Goal: Task Accomplishment & Management: Use online tool/utility

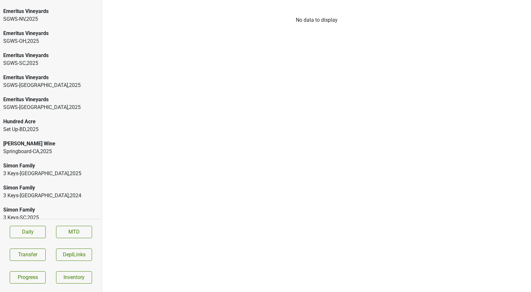
scroll to position [562, 0]
click at [24, 148] on div "Springboard-[GEOGRAPHIC_DATA] , 2025" at bounding box center [50, 152] width 95 height 8
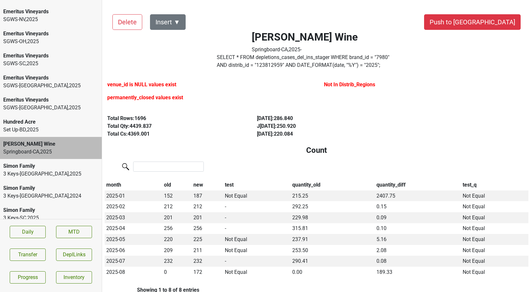
click at [39, 104] on div "SGWS-[GEOGRAPHIC_DATA] , 2025" at bounding box center [50, 108] width 95 height 8
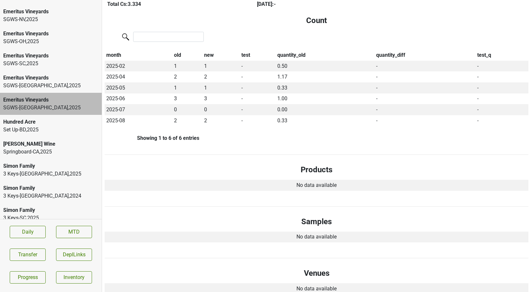
scroll to position [0, 0]
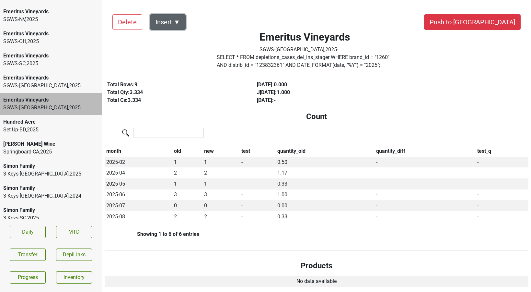
click at [176, 21] on button "Insert ▼" at bounding box center [168, 22] width 36 height 16
click at [174, 38] on div "Auto Insert" at bounding box center [179, 40] width 58 height 17
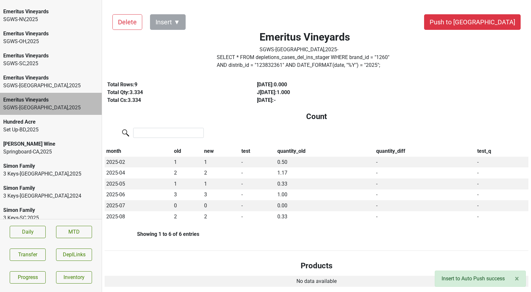
click at [54, 96] on div "Emeritus Vineyards" at bounding box center [50, 100] width 95 height 8
click at [494, 24] on button "Push to [GEOGRAPHIC_DATA]" at bounding box center [472, 22] width 97 height 16
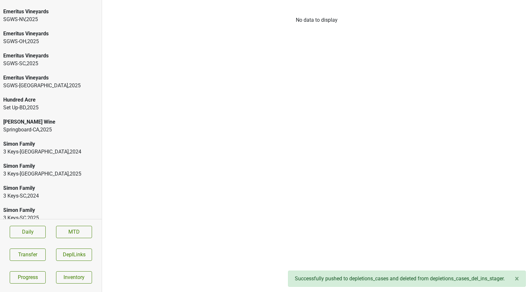
click at [36, 82] on div "SGWS-[GEOGRAPHIC_DATA] , 2025" at bounding box center [50, 86] width 95 height 8
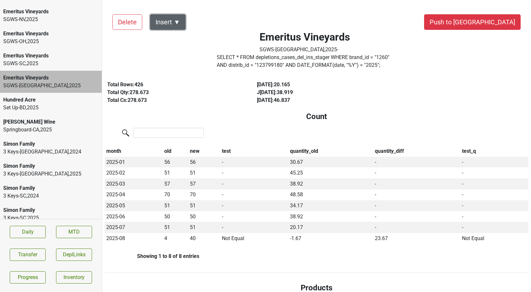
click at [179, 24] on button "Insert ▼" at bounding box center [168, 22] width 36 height 16
click at [178, 38] on div "Auto Insert" at bounding box center [179, 40] width 58 height 17
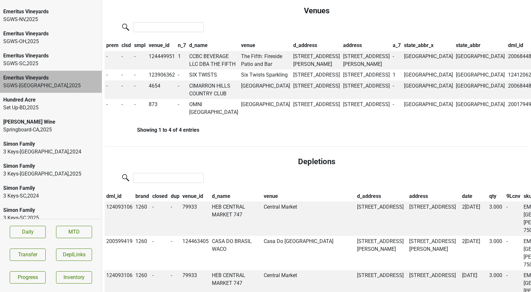
scroll to position [388, 0]
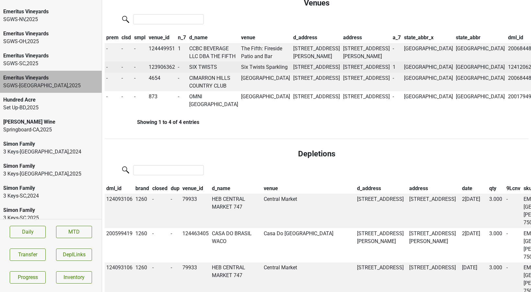
click at [215, 73] on td "SIX TWISTS" at bounding box center [214, 67] width 52 height 11
click at [250, 73] on td "Six Twists Sparkling" at bounding box center [266, 67] width 52 height 11
click at [162, 73] on td "123906362" at bounding box center [161, 67] width 29 height 11
copy td "123906362"
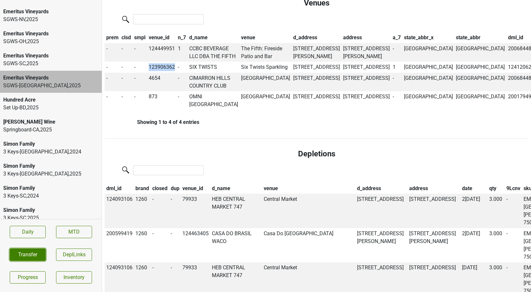
click at [39, 254] on button "Transfer" at bounding box center [28, 254] width 36 height 12
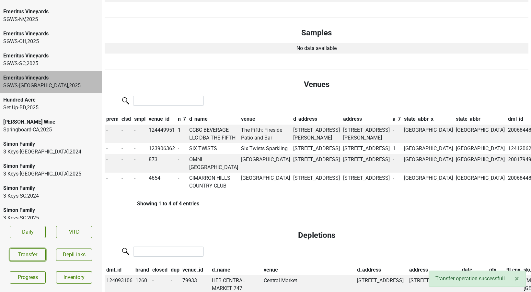
scroll to position [0, 0]
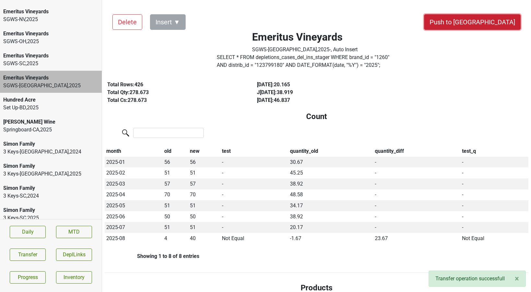
click at [499, 19] on button "Push to [GEOGRAPHIC_DATA]" at bounding box center [472, 22] width 97 height 16
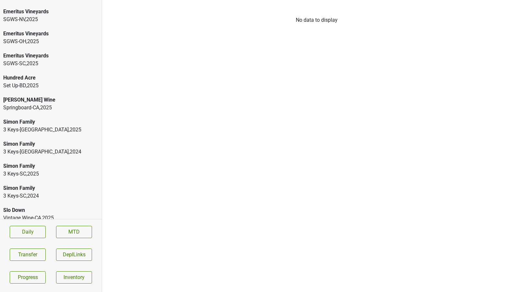
click at [37, 60] on div "SGWS-SC , 2025" at bounding box center [50, 64] width 95 height 8
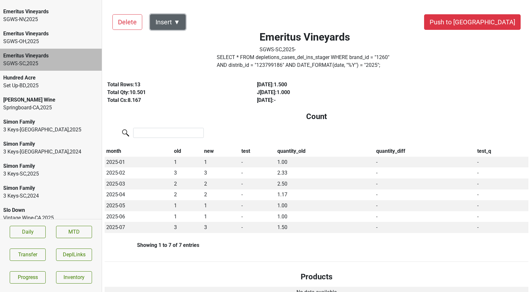
click at [181, 26] on button "Insert ▼" at bounding box center [168, 22] width 36 height 16
click at [177, 37] on div "Auto Insert" at bounding box center [179, 40] width 58 height 17
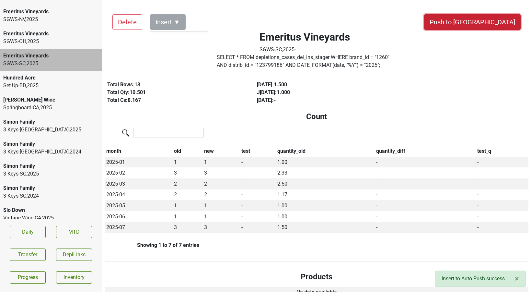
click at [502, 21] on button "Push to [GEOGRAPHIC_DATA]" at bounding box center [472, 22] width 97 height 16
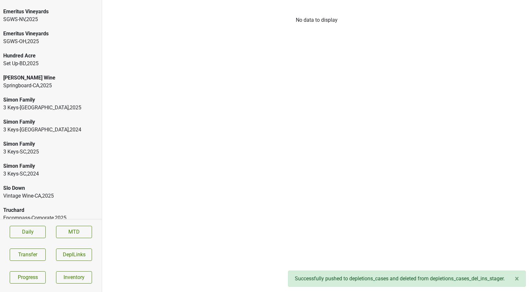
scroll to position [553, 0]
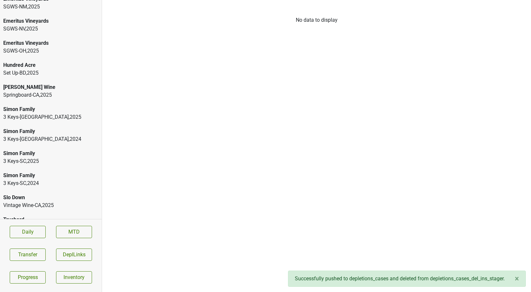
click at [29, 39] on div "Emeritus Vineyards" at bounding box center [50, 43] width 95 height 8
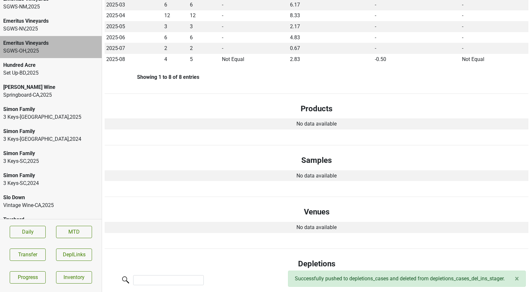
scroll to position [0, 0]
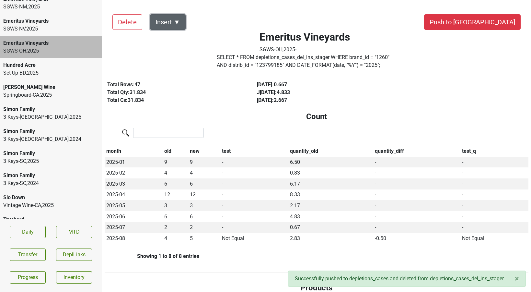
click at [170, 18] on button "Insert ▼" at bounding box center [168, 22] width 36 height 16
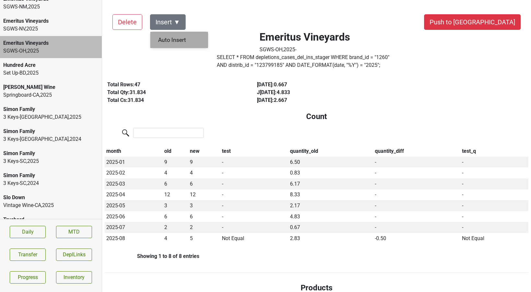
click at [170, 36] on div "Auto Insert" at bounding box center [179, 40] width 58 height 17
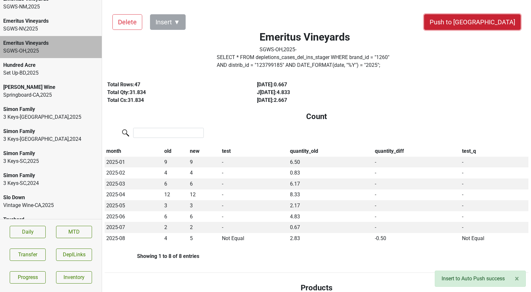
click at [495, 21] on button "Push to [GEOGRAPHIC_DATA]" at bounding box center [472, 22] width 97 height 16
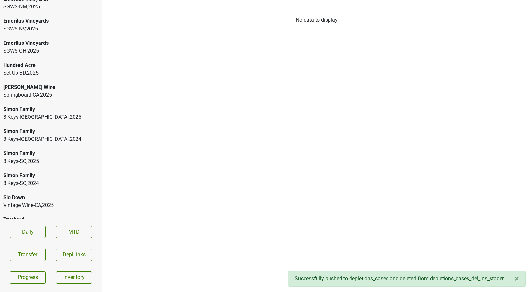
scroll to position [531, 0]
click at [59, 39] on div "Emeritus Vineyards" at bounding box center [50, 43] width 95 height 8
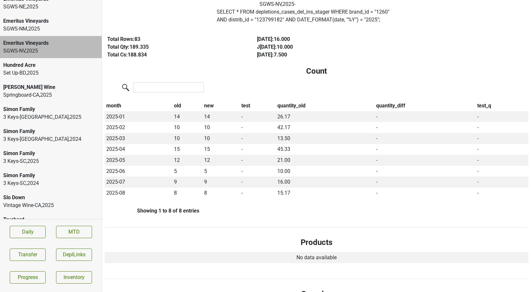
scroll to position [0, 0]
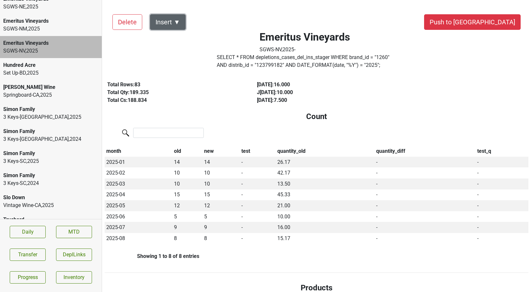
click at [177, 19] on button "Insert ▼" at bounding box center [168, 22] width 36 height 16
click at [175, 38] on div "Auto Insert" at bounding box center [179, 40] width 58 height 17
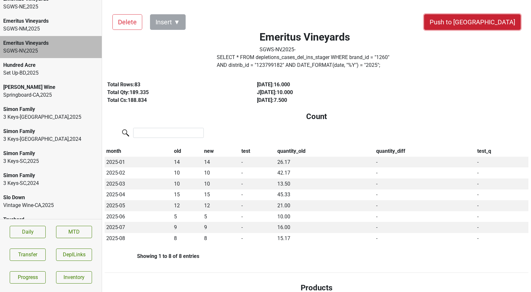
click at [486, 22] on button "Push to [GEOGRAPHIC_DATA]" at bounding box center [472, 22] width 97 height 16
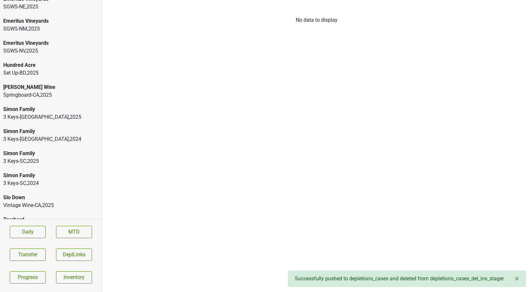
scroll to position [509, 0]
click at [19, 25] on div "SGWS-[GEOGRAPHIC_DATA] , 2025" at bounding box center [50, 29] width 95 height 8
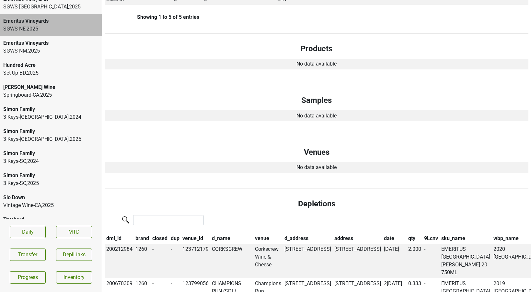
scroll to position [0, 0]
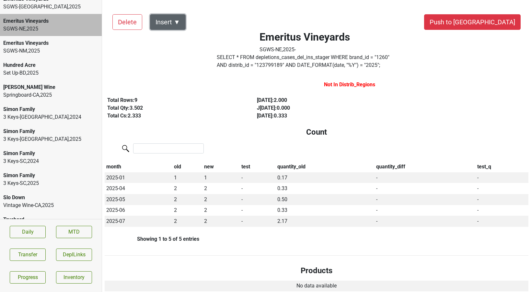
click at [177, 23] on button "Insert ▼" at bounding box center [168, 22] width 36 height 16
click at [176, 37] on div "Auto Insert" at bounding box center [179, 40] width 58 height 17
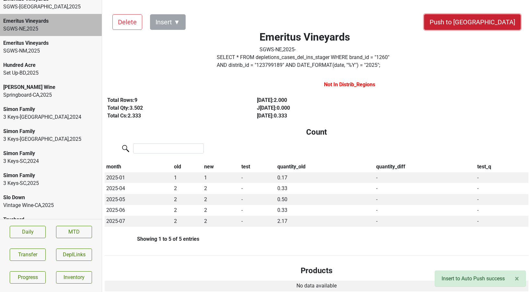
click at [492, 20] on button "Push to [GEOGRAPHIC_DATA]" at bounding box center [472, 22] width 97 height 16
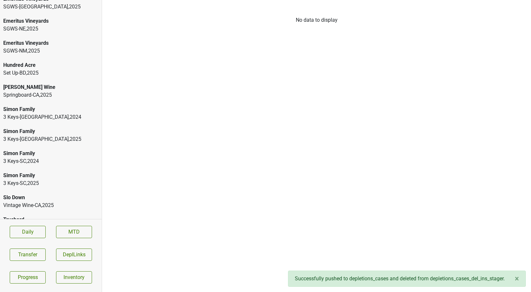
scroll to position [486, 0]
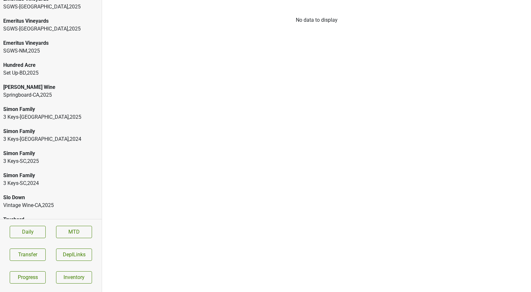
click at [36, 39] on div "Emeritus Vineyards" at bounding box center [50, 43] width 95 height 8
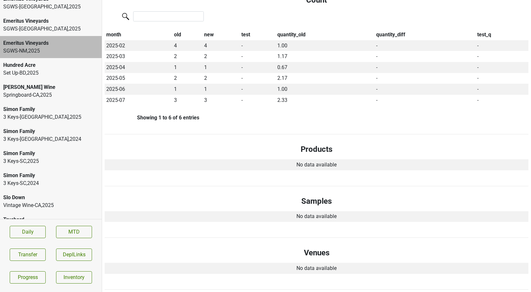
scroll to position [0, 0]
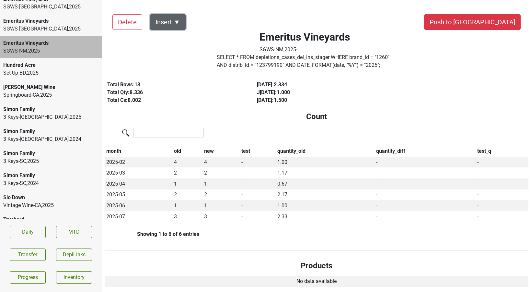
click at [176, 20] on button "Insert ▼" at bounding box center [168, 22] width 36 height 16
click at [174, 37] on div "Auto Insert" at bounding box center [179, 40] width 58 height 17
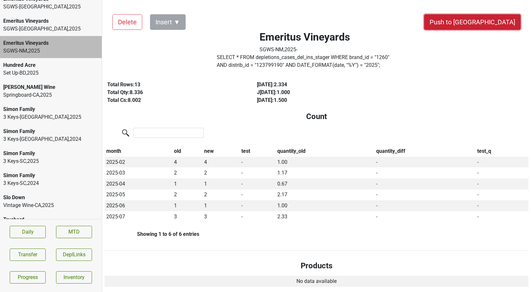
click at [500, 20] on button "Push to [GEOGRAPHIC_DATA]" at bounding box center [472, 22] width 97 height 16
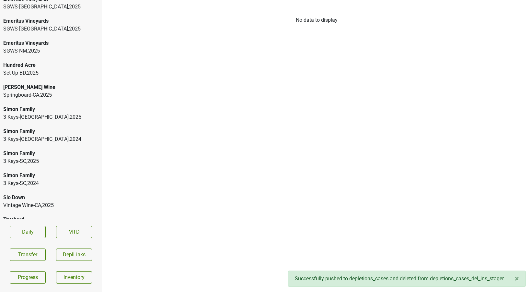
scroll to position [464, 0]
click at [28, 39] on div "Emeritus Vineyards" at bounding box center [50, 43] width 95 height 8
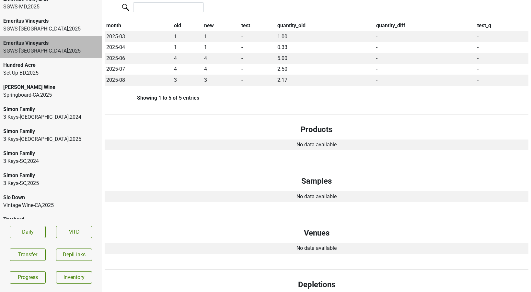
scroll to position [0, 0]
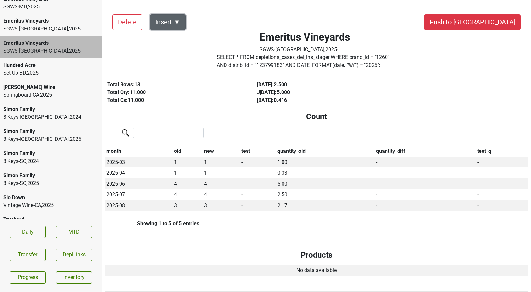
click at [175, 22] on button "Insert ▼" at bounding box center [168, 22] width 36 height 16
click at [174, 38] on div "Auto Insert" at bounding box center [179, 40] width 58 height 17
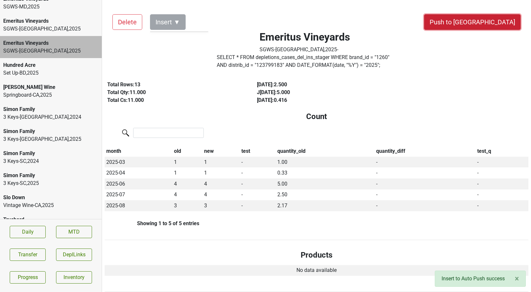
click at [511, 18] on button "Push to [GEOGRAPHIC_DATA]" at bounding box center [472, 22] width 97 height 16
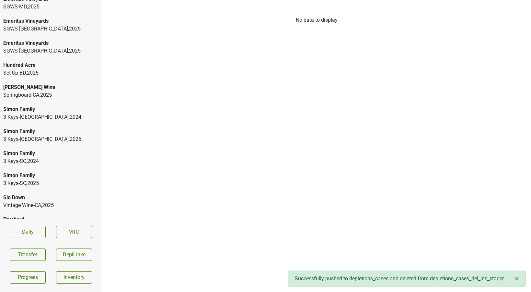
scroll to position [442, 0]
click at [58, 39] on div "Emeritus Vineyards" at bounding box center [50, 43] width 95 height 8
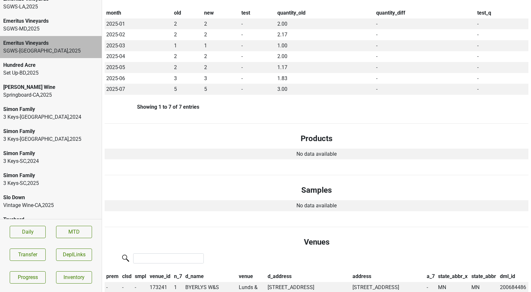
scroll to position [0, 0]
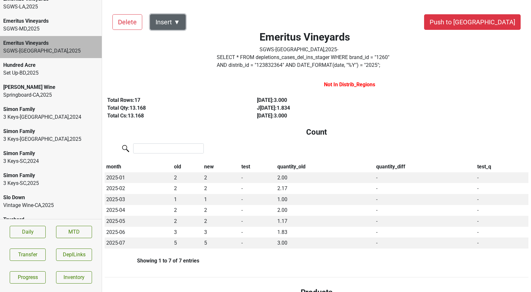
click at [173, 25] on button "Insert ▼" at bounding box center [168, 22] width 36 height 16
click at [172, 38] on div "Auto Insert" at bounding box center [179, 40] width 58 height 17
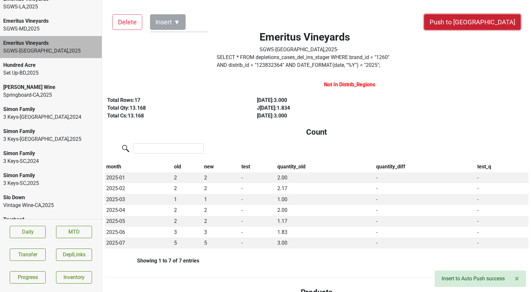
click at [506, 21] on button "Push to [GEOGRAPHIC_DATA]" at bounding box center [472, 22] width 97 height 16
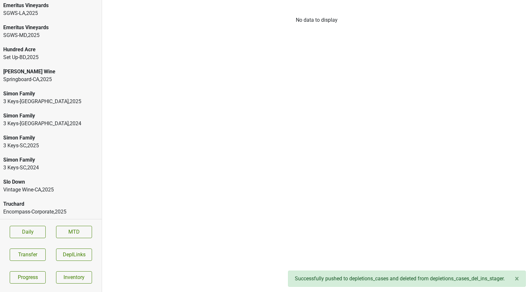
scroll to position [420, 0]
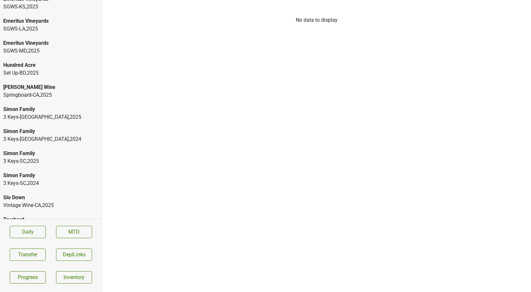
click at [42, 39] on div "Emeritus Vineyards" at bounding box center [50, 43] width 95 height 8
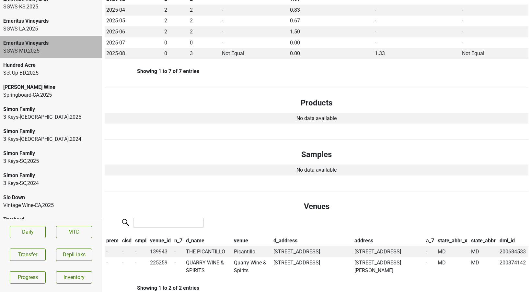
scroll to position [0, 0]
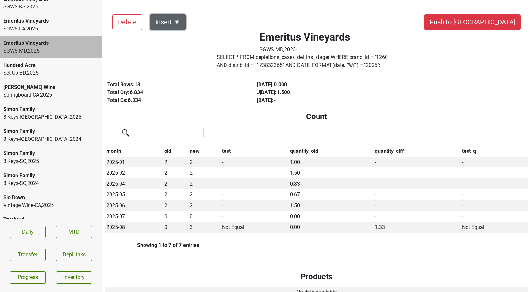
click at [177, 26] on button "Insert ▼" at bounding box center [168, 22] width 36 height 16
click at [176, 34] on div "Auto Insert" at bounding box center [179, 40] width 58 height 17
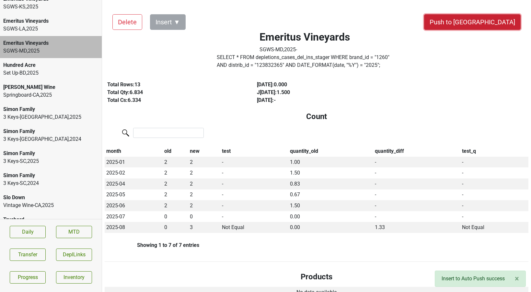
click at [495, 23] on button "Push to [GEOGRAPHIC_DATA]" at bounding box center [472, 22] width 97 height 16
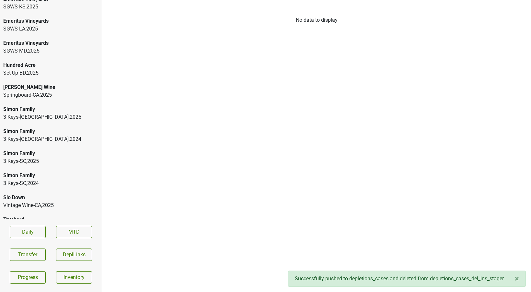
scroll to position [398, 0]
click at [41, 39] on div "Emeritus Vineyards" at bounding box center [50, 43] width 95 height 8
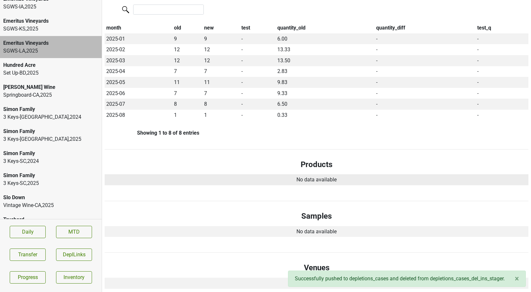
scroll to position [0, 0]
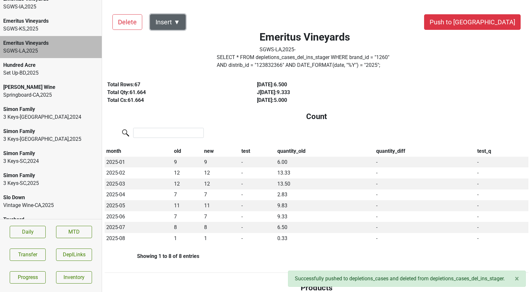
click at [178, 28] on button "Insert ▼" at bounding box center [168, 22] width 36 height 16
click at [178, 34] on div "Auto Insert" at bounding box center [179, 40] width 58 height 17
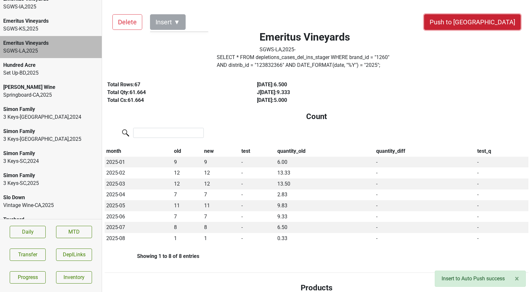
click at [492, 18] on button "Push to [GEOGRAPHIC_DATA]" at bounding box center [472, 22] width 97 height 16
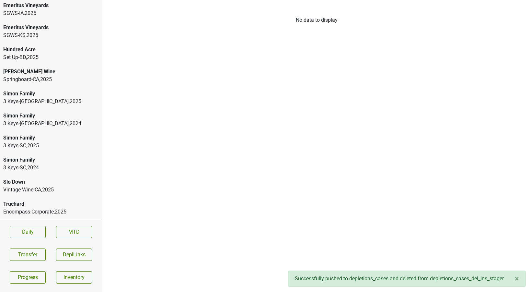
scroll to position [376, 0]
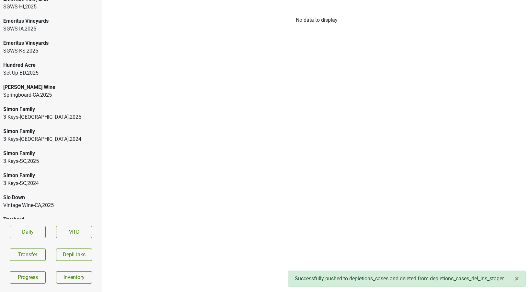
click at [37, 39] on div "Emeritus Vineyards" at bounding box center [50, 43] width 95 height 8
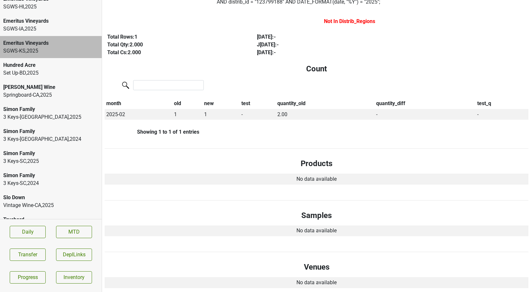
scroll to position [0, 0]
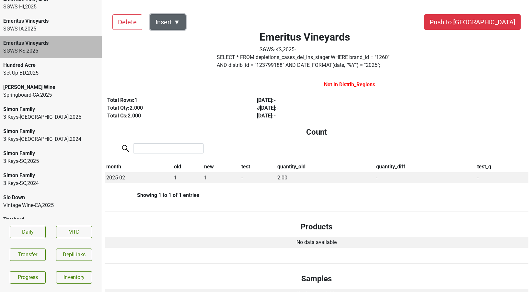
click at [181, 20] on button "Insert ▼" at bounding box center [168, 22] width 36 height 16
click at [178, 31] on div "Delete Insert ▼ Auto Insert Push to [GEOGRAPHIC_DATA] Emeritus Vineyards SGWS-[…" at bounding box center [317, 245] width 424 height 478
click at [178, 31] on div "Auto Insert" at bounding box center [179, 39] width 58 height 17
click at [178, 39] on div "Auto Insert" at bounding box center [179, 40] width 58 height 17
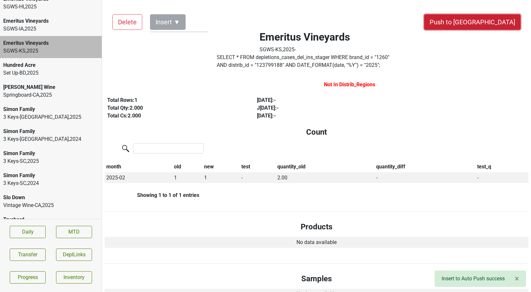
click at [502, 25] on button "Push to [GEOGRAPHIC_DATA]" at bounding box center [472, 22] width 97 height 16
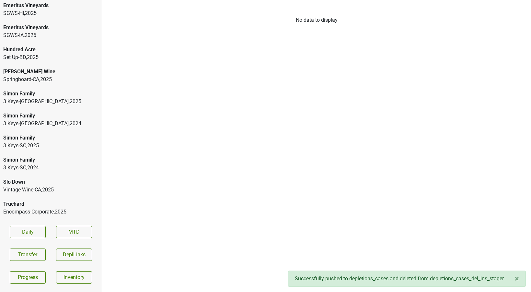
scroll to position [354, 0]
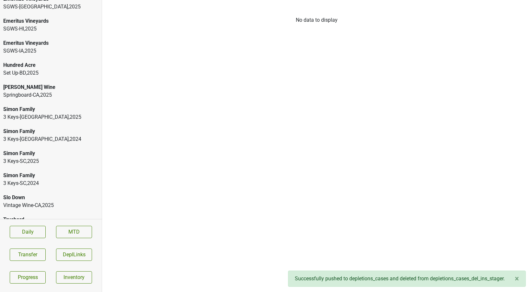
click at [38, 39] on div "Emeritus Vineyards" at bounding box center [50, 43] width 95 height 8
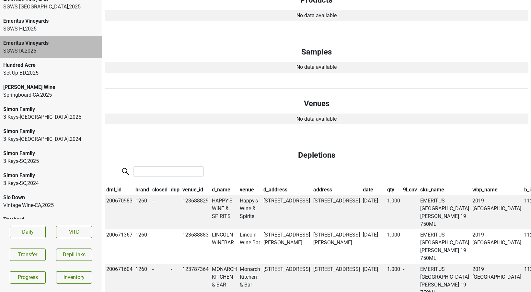
scroll to position [0, 0]
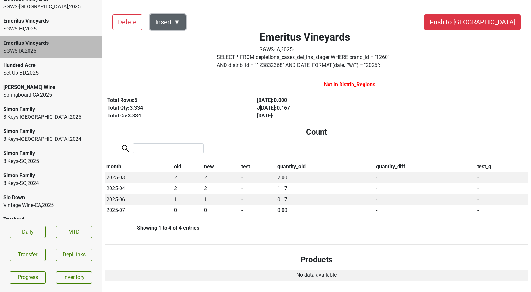
click at [174, 20] on button "Insert ▼" at bounding box center [168, 22] width 36 height 16
click at [174, 34] on div "Auto Insert" at bounding box center [179, 40] width 58 height 17
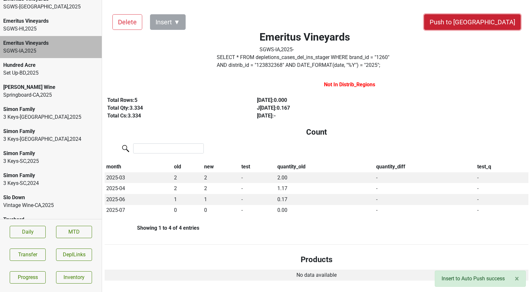
click at [512, 26] on button "Push to [GEOGRAPHIC_DATA]" at bounding box center [472, 22] width 97 height 16
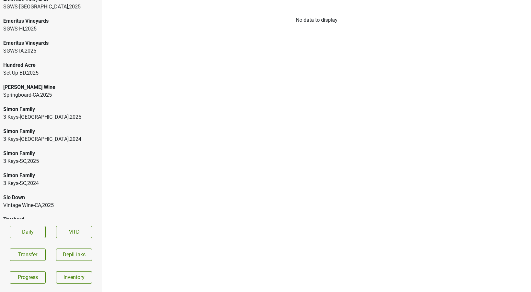
scroll to position [332, 0]
click at [34, 36] on div "Emeritus Vineyards SGWS-HI , 2025" at bounding box center [51, 47] width 102 height 22
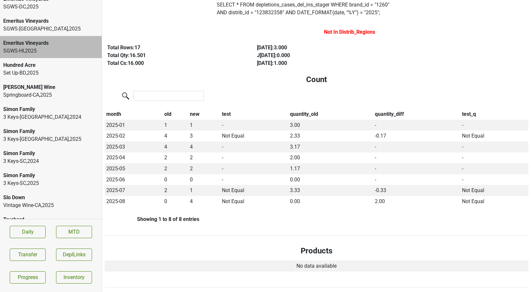
scroll to position [0, 0]
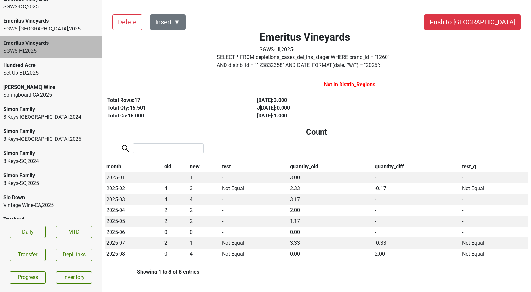
click at [344, 63] on label "SELECT * FROM depletions_cases_del_ins_stager WHERE brand_id = " 1260 " AND dis…" at bounding box center [305, 61] width 176 height 16
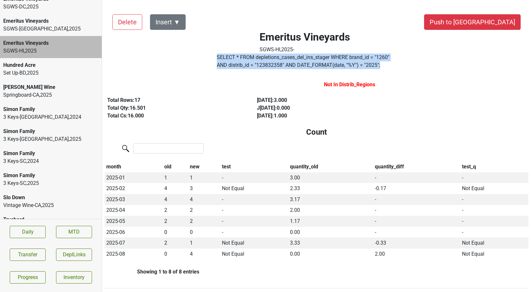
drag, startPoint x: 352, startPoint y: 68, endPoint x: 211, endPoint y: 55, distance: 141.6
click at [211, 55] on div "Emeritus Vineyards SGWS-HI , 2025 - SELECT * FROM depletions_cases_del_ins_stag…" at bounding box center [304, 38] width 223 height 65
click at [178, 28] on button "Insert ▼" at bounding box center [168, 22] width 36 height 16
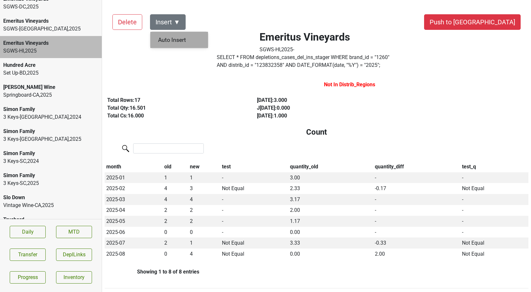
click at [176, 41] on div "Auto Insert" at bounding box center [179, 40] width 58 height 17
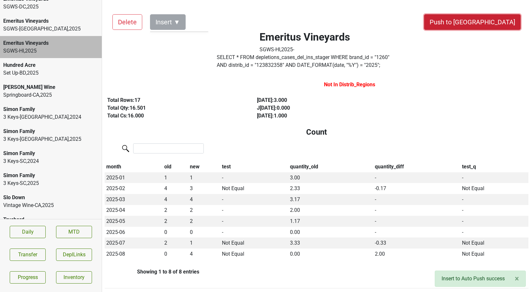
click at [498, 22] on button "Push to [GEOGRAPHIC_DATA]" at bounding box center [472, 22] width 97 height 16
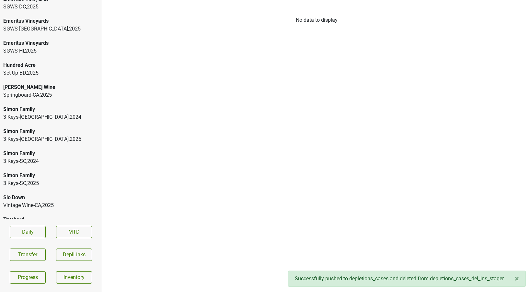
scroll to position [310, 0]
click at [20, 39] on div "Emeritus Vineyards" at bounding box center [50, 43] width 95 height 8
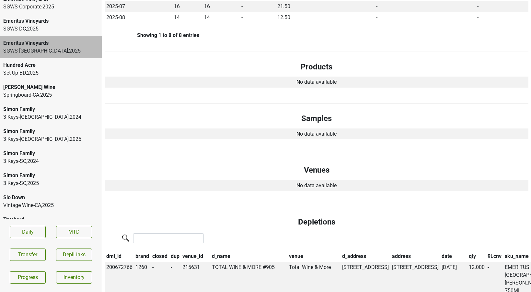
scroll to position [0, 0]
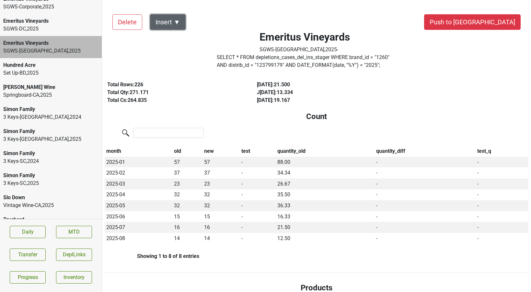
click at [180, 20] on button "Insert ▼" at bounding box center [168, 22] width 36 height 16
click at [178, 32] on div "Auto Insert" at bounding box center [179, 40] width 58 height 17
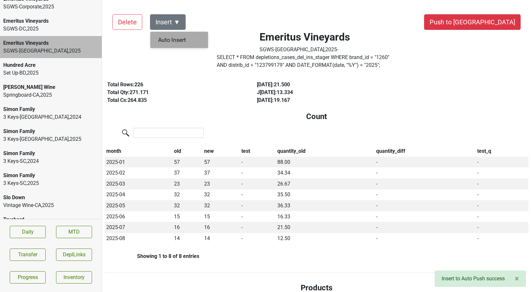
click at [177, 40] on div "Auto Insert" at bounding box center [179, 40] width 58 height 17
click at [45, 25] on div "SGWS-[GEOGRAPHIC_DATA] , 2025" at bounding box center [50, 29] width 95 height 8
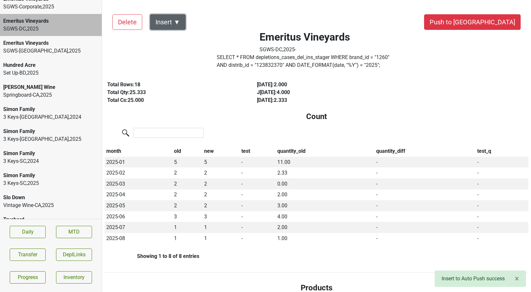
click at [174, 21] on button "Insert ▼" at bounding box center [168, 22] width 36 height 16
click at [172, 34] on div "Auto Insert" at bounding box center [179, 40] width 58 height 17
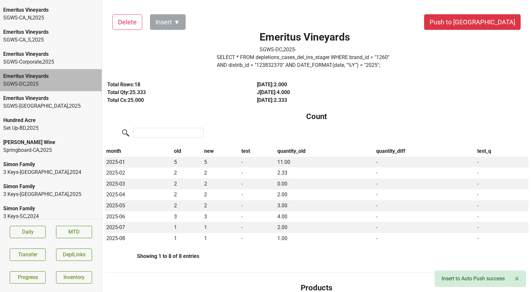
scroll to position [252, 0]
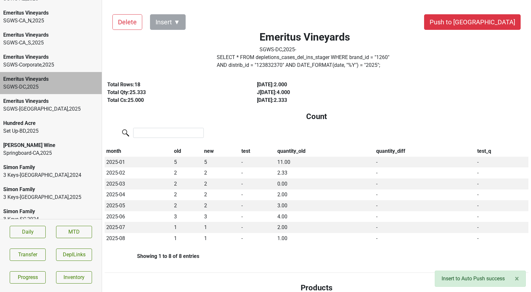
click at [27, 61] on div "SGWS-Corporate , 2025" at bounding box center [50, 65] width 95 height 8
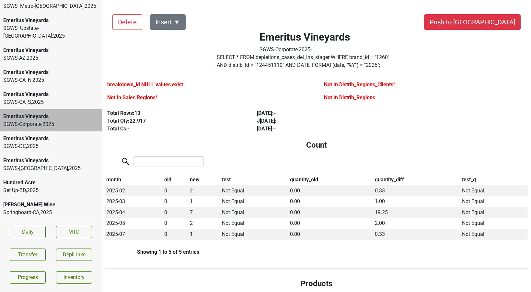
scroll to position [190, 0]
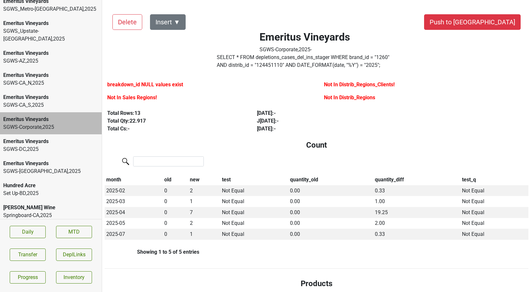
click at [46, 57] on div "SGWS-AZ , 2025" at bounding box center [50, 61] width 95 height 8
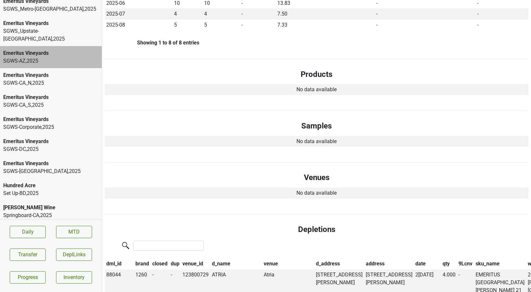
scroll to position [0, 0]
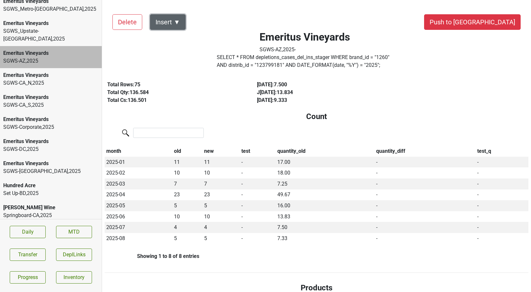
click at [179, 27] on button "Insert ▼" at bounding box center [168, 22] width 36 height 16
click at [179, 34] on div "Auto Insert" at bounding box center [179, 40] width 58 height 17
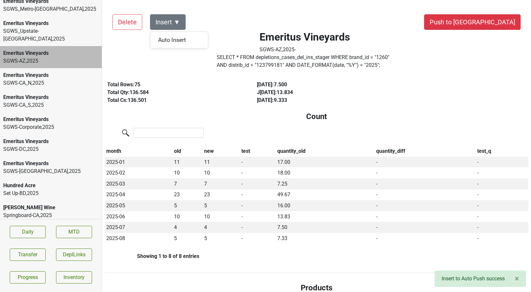
click at [71, 27] on div "SGWS_Upstate-[GEOGRAPHIC_DATA] , 2025" at bounding box center [50, 35] width 95 height 16
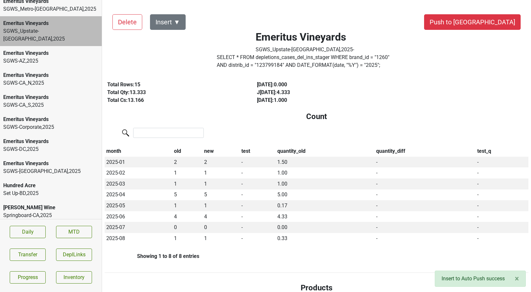
click at [176, 19] on button "Insert ▼" at bounding box center [168, 22] width 36 height 16
click at [174, 54] on div "Auto Insert" at bounding box center [179, 56] width 58 height 17
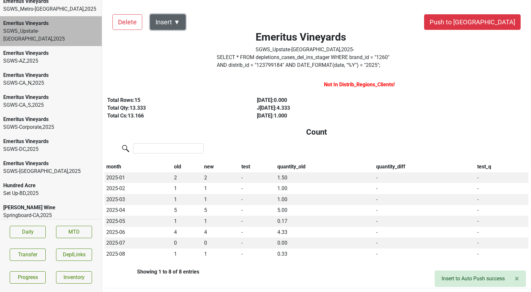
click at [176, 20] on button "Insert ▼" at bounding box center [168, 22] width 36 height 16
click at [178, 34] on div "DRC ▶" at bounding box center [179, 40] width 58 height 17
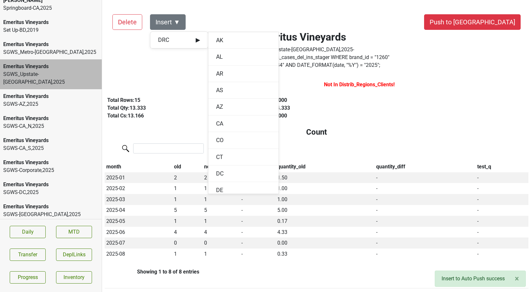
scroll to position [143, 0]
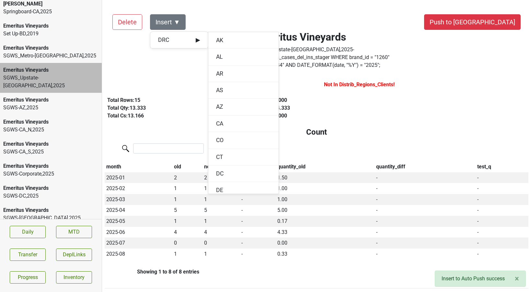
click at [38, 52] on div "SGWS_Metro-[GEOGRAPHIC_DATA] , 2025" at bounding box center [50, 56] width 95 height 8
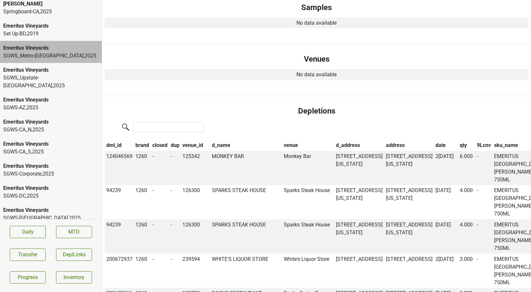
scroll to position [0, 0]
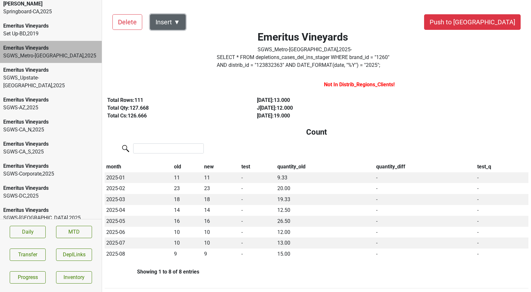
click at [175, 20] on button "Insert ▼" at bounding box center [168, 22] width 36 height 16
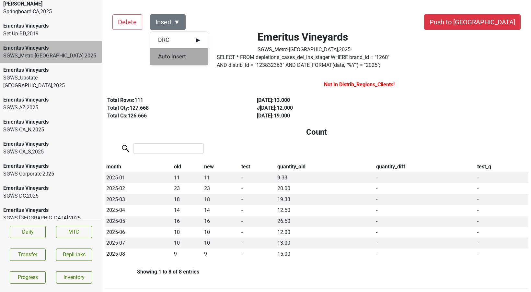
click at [176, 52] on div "Auto Insert" at bounding box center [179, 56] width 58 height 17
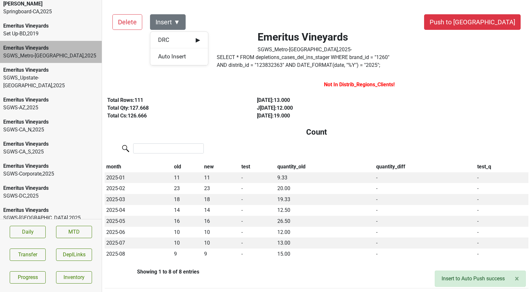
click at [71, 118] on div "Emeritus Vineyards" at bounding box center [50, 122] width 95 height 8
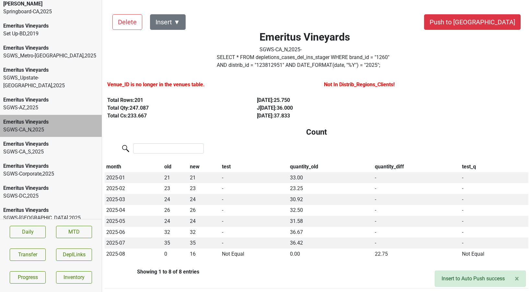
click at [62, 148] on div "SGWS-CA_S , 2025" at bounding box center [50, 152] width 95 height 8
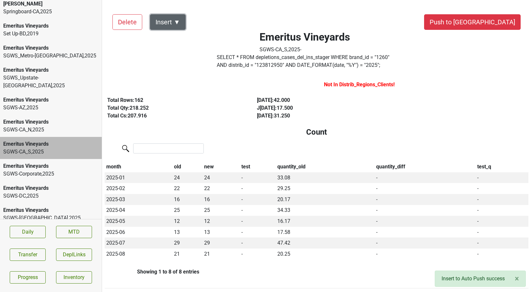
click at [178, 23] on button "Insert ▼" at bounding box center [168, 22] width 36 height 16
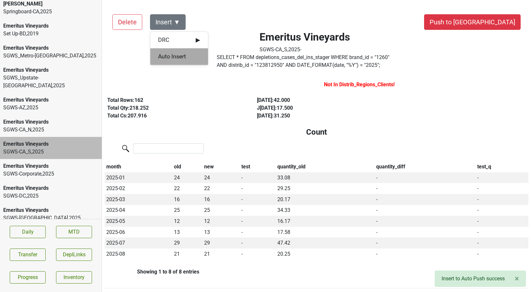
click at [176, 55] on div "Auto Insert" at bounding box center [179, 56] width 58 height 17
click at [64, 126] on div "SGWS-CA_N , 2025" at bounding box center [50, 130] width 95 height 8
